Goal: Task Accomplishment & Management: Use online tool/utility

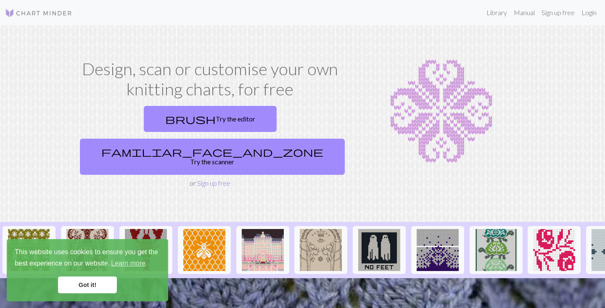
click at [213, 179] on link "Sign up free" at bounding box center [213, 183] width 33 height 8
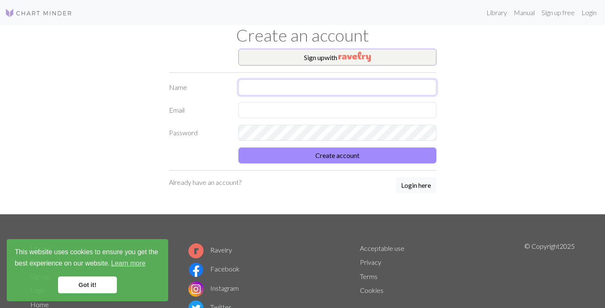
click at [422, 89] on input "text" at bounding box center [337, 87] width 198 height 16
type input "[PERSON_NAME]"
type input "[PERSON_NAME][EMAIL_ADDRESS][DOMAIN_NAME]"
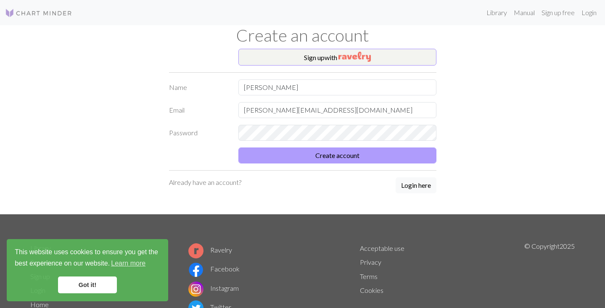
click at [366, 157] on button "Create account" at bounding box center [337, 155] width 198 height 16
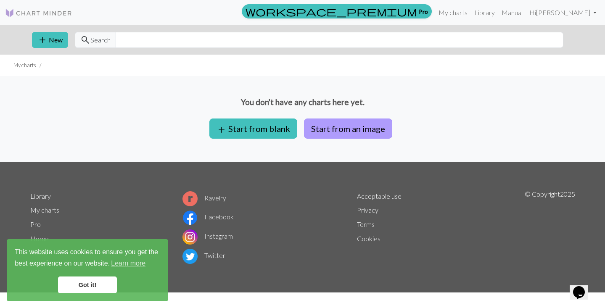
click at [335, 131] on button "Start from an image" at bounding box center [348, 128] width 88 height 20
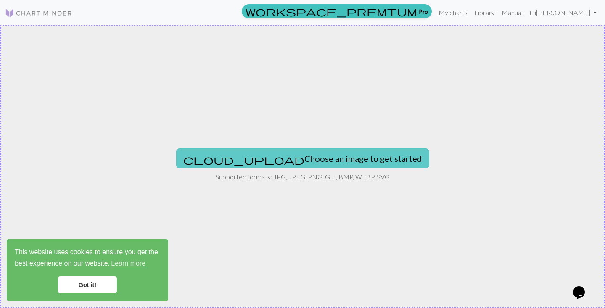
click at [302, 160] on button "cloud_upload Choose an image to get started" at bounding box center [302, 158] width 253 height 20
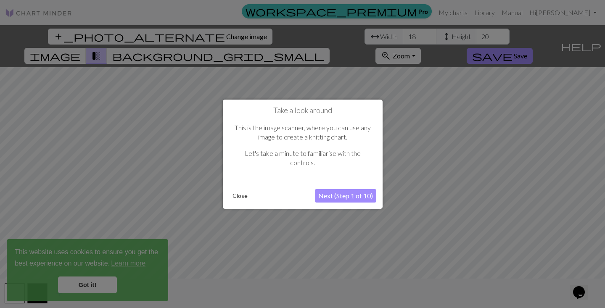
click at [345, 195] on button "Next (Step 1 of 10)" at bounding box center [345, 195] width 61 height 13
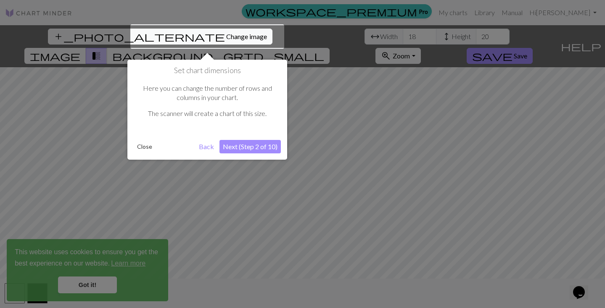
click at [251, 145] on button "Next (Step 2 of 10)" at bounding box center [249, 146] width 61 height 13
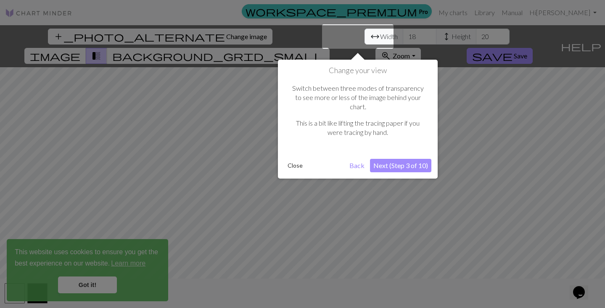
click at [385, 159] on button "Next (Step 3 of 10)" at bounding box center [400, 165] width 61 height 13
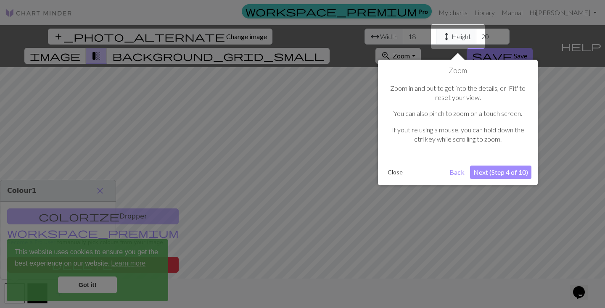
click at [505, 174] on button "Next (Step 4 of 10)" at bounding box center [500, 172] width 61 height 13
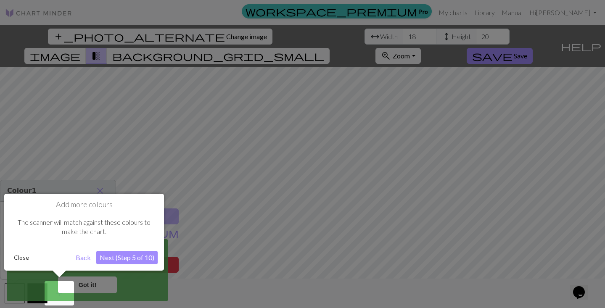
click at [304, 200] on div at bounding box center [302, 154] width 605 height 308
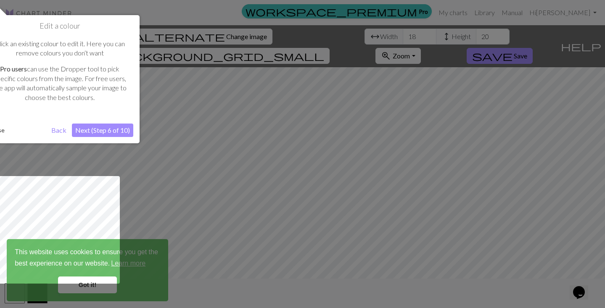
click at [102, 129] on button "Next (Step 6 of 10)" at bounding box center [102, 130] width 61 height 13
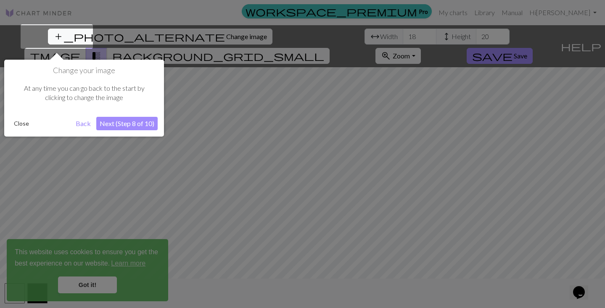
click at [124, 124] on button "Next (Step 8 of 10)" at bounding box center [126, 123] width 61 height 13
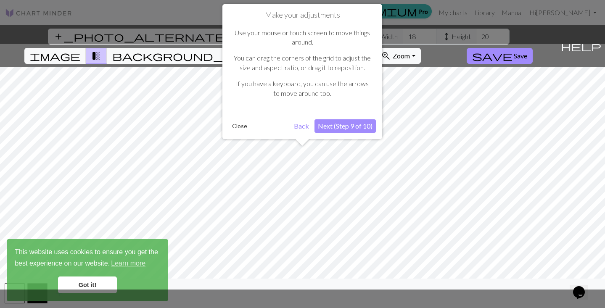
click at [344, 125] on button "Next (Step 9 of 10)" at bounding box center [344, 125] width 61 height 13
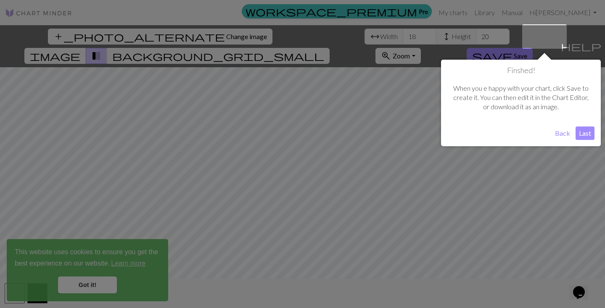
click at [584, 133] on button "Last" at bounding box center [584, 132] width 19 height 13
